Goal: Transaction & Acquisition: Purchase product/service

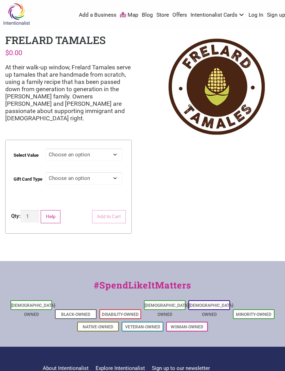
click at [114, 149] on select "Choose an option $25 $50 $100 $200 $500" at bounding box center [83, 155] width 77 height 13
select select "$50"
click at [110, 172] on select "Choose an option Physical" at bounding box center [83, 178] width 77 height 13
select select "Physical"
select select "$50"
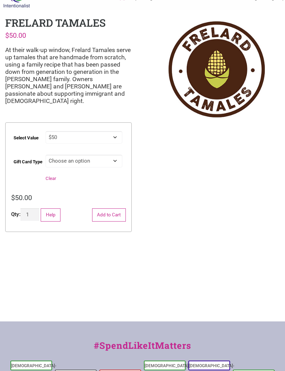
scroll to position [16, 0]
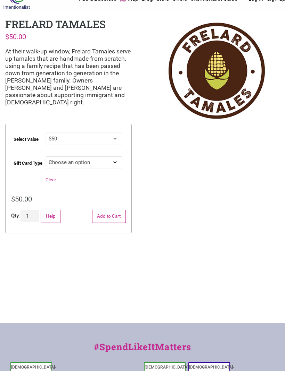
click at [115, 210] on button "Add to Cart" at bounding box center [109, 216] width 34 height 13
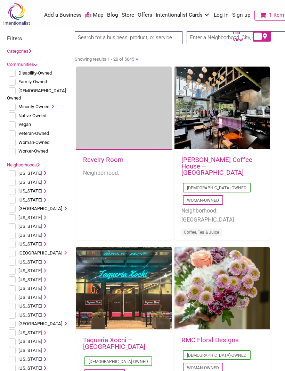
click at [269, 14] on span "1 item" at bounding box center [276, 15] width 15 height 6
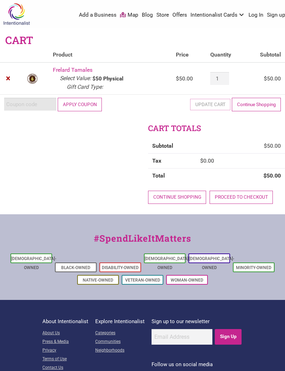
click at [30, 101] on input "Coupon:" at bounding box center [30, 104] width 52 height 13
click at [16, 103] on input "Coupon:" at bounding box center [30, 104] width 52 height 13
paste input "2025JUNTOS"
type input "2025JUNTOS"
click at [84, 104] on button "Apply coupon" at bounding box center [80, 104] width 44 height 13
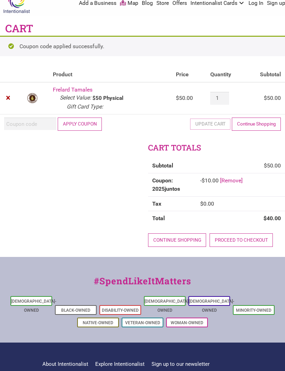
scroll to position [13, 0]
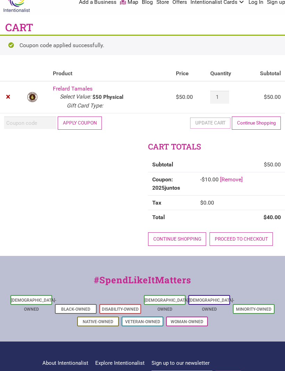
click at [248, 235] on link "Proceed to checkout" at bounding box center [240, 239] width 63 height 13
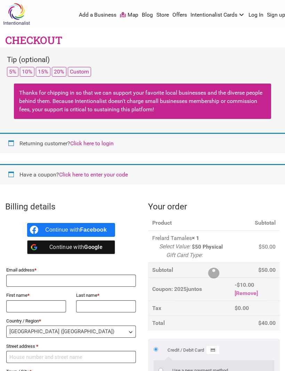
select select "WA"
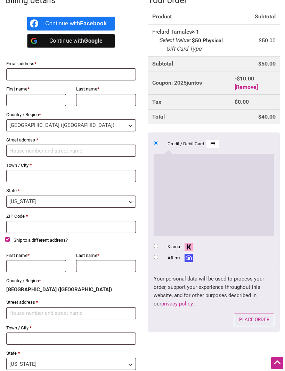
scroll to position [197, 0]
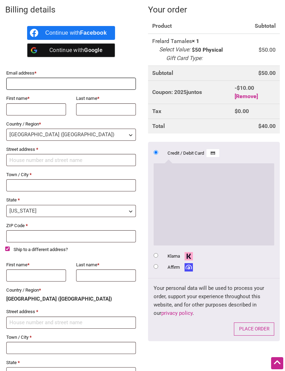
click at [77, 83] on input "Email address *" at bounding box center [70, 84] width 129 height 12
type input "[EMAIL_ADDRESS][DOMAIN_NAME]"
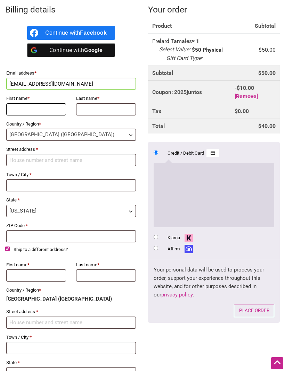
type input "Chelsea"
type input "Whitener"
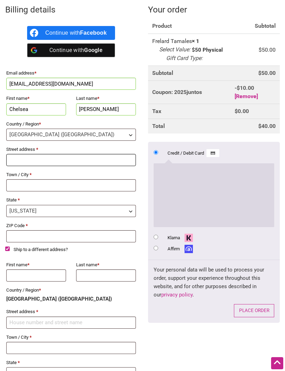
click at [91, 158] on input "Street address *" at bounding box center [70, 160] width 129 height 12
type input "[STREET_ADDRESS]"
type input "Sedro Woolley"
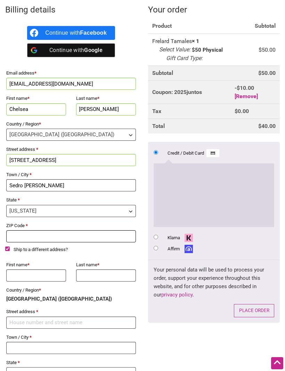
type input "98284"
type input "[STREET_ADDRESS]"
type input "Sedro Woolley"
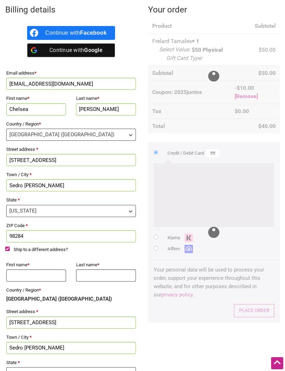
type input "98284"
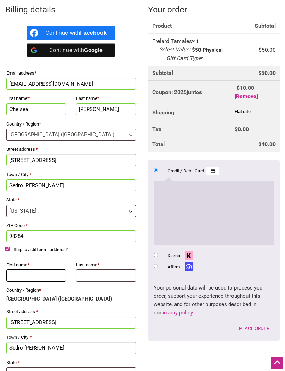
click at [49, 273] on input "First name *" at bounding box center [36, 276] width 60 height 12
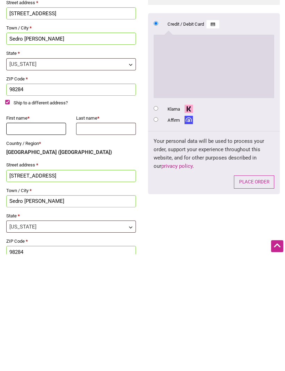
type input "Chelsea"
type input "Whitener"
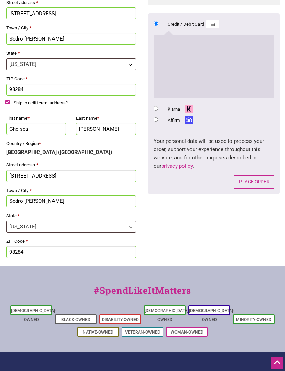
click at [75, 176] on input "[STREET_ADDRESS]" at bounding box center [70, 176] width 129 height 12
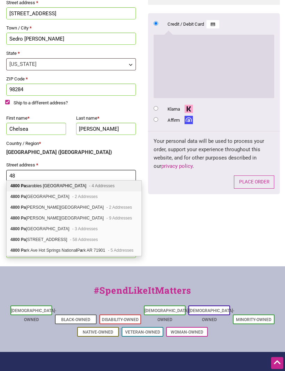
type input "4"
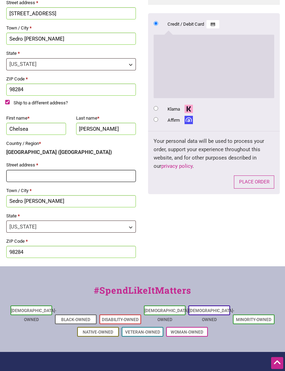
type input "[STREET_ADDRESS][PERSON_NAME]"
click at [220, 225] on div "Billing details Continue with Facebook Continue with Google Email address * crw…" at bounding box center [142, 59] width 285 height 415
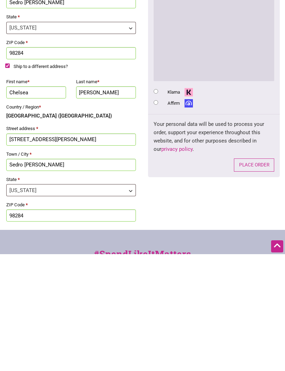
scroll to position [380, 0]
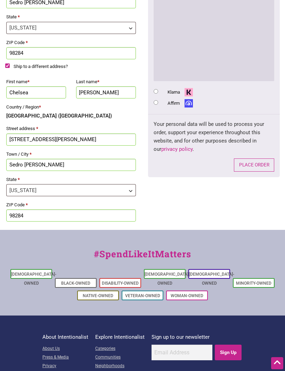
click at [257, 169] on button "Place order" at bounding box center [254, 165] width 40 height 13
